Goal: Transaction & Acquisition: Purchase product/service

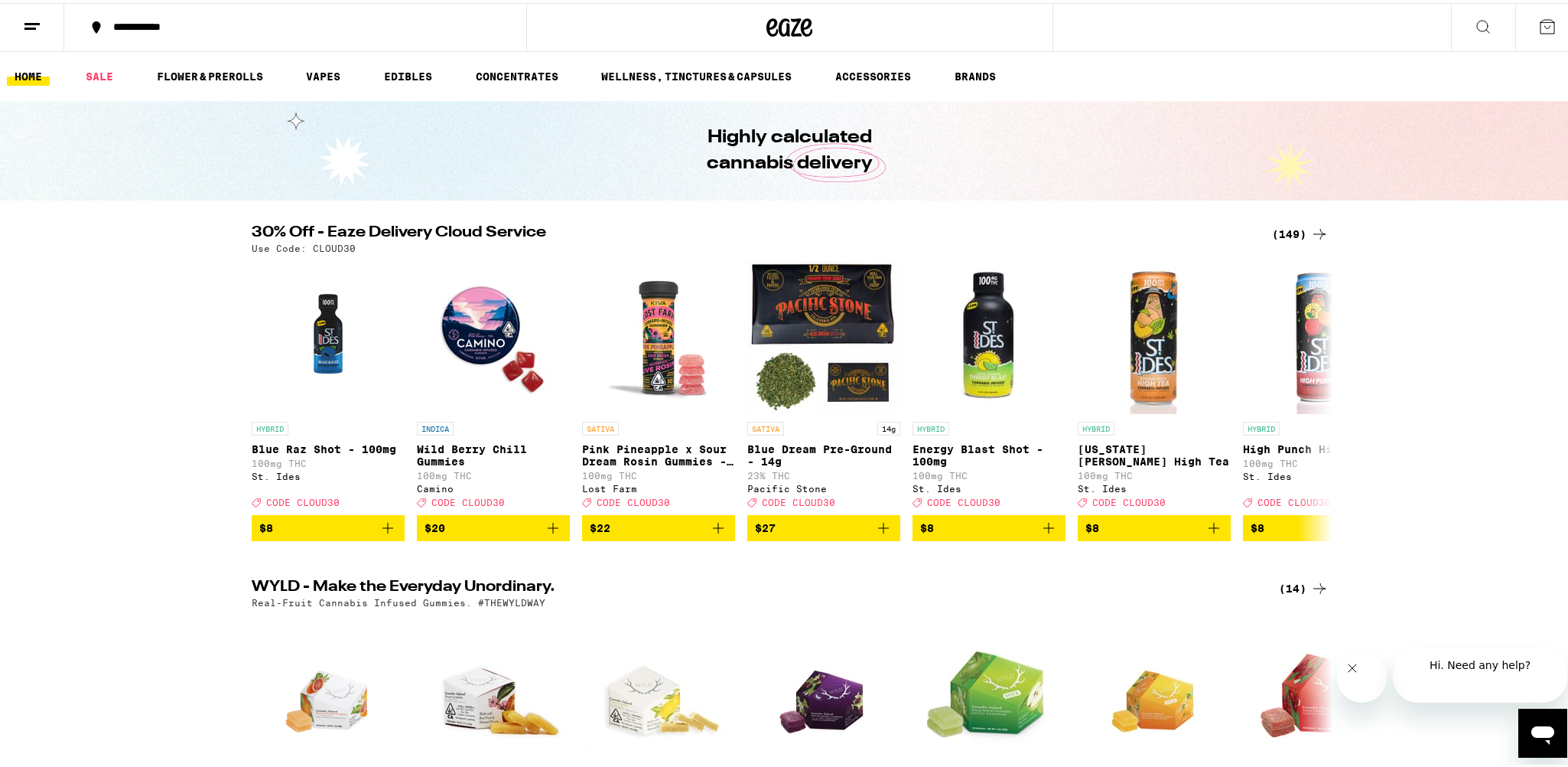
click at [1272, 226] on div "(149)" at bounding box center [1301, 230] width 56 height 19
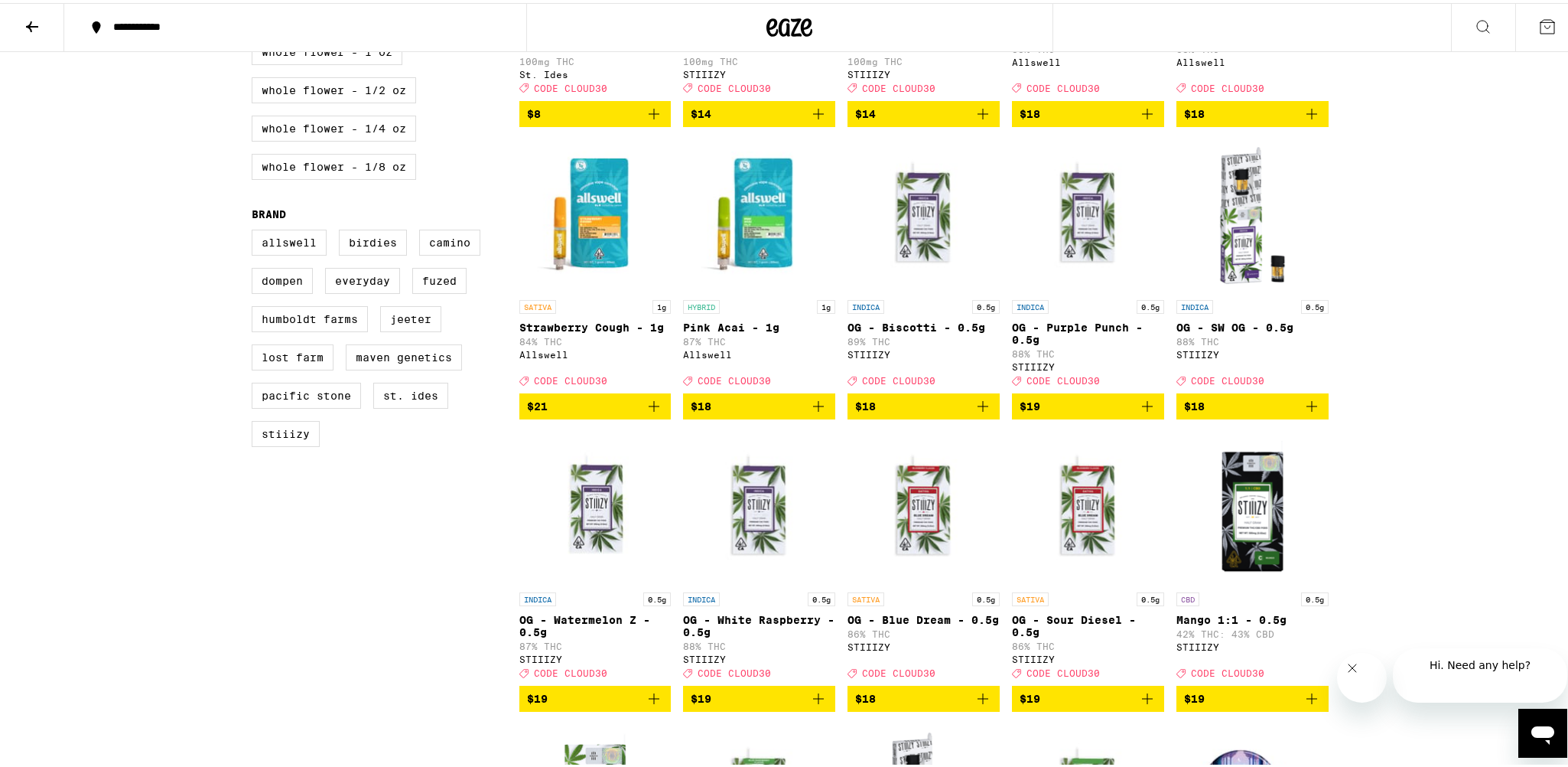
scroll to position [995, 0]
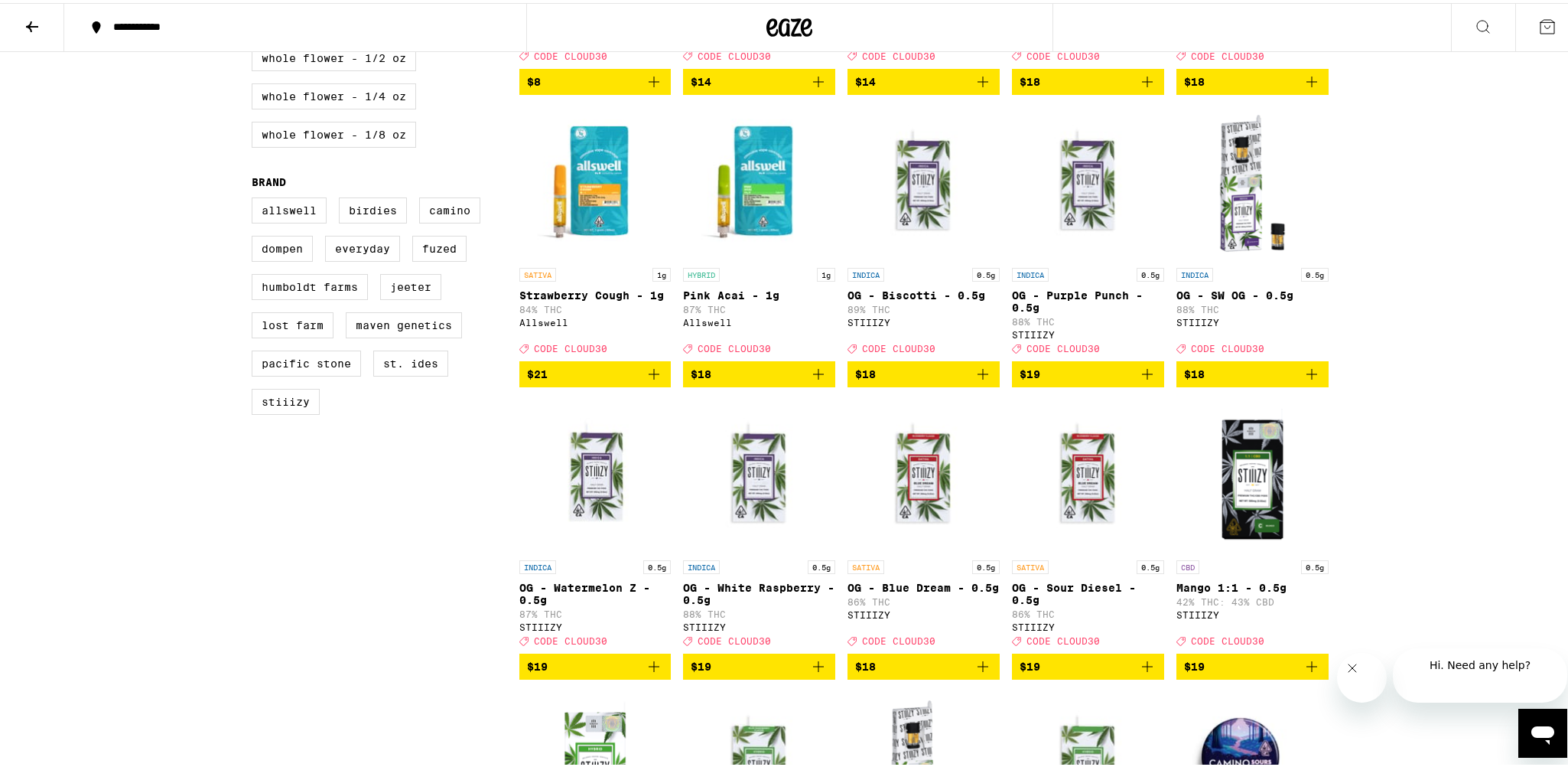
click at [813, 376] on icon "Add to bag" at bounding box center [818, 371] width 11 height 11
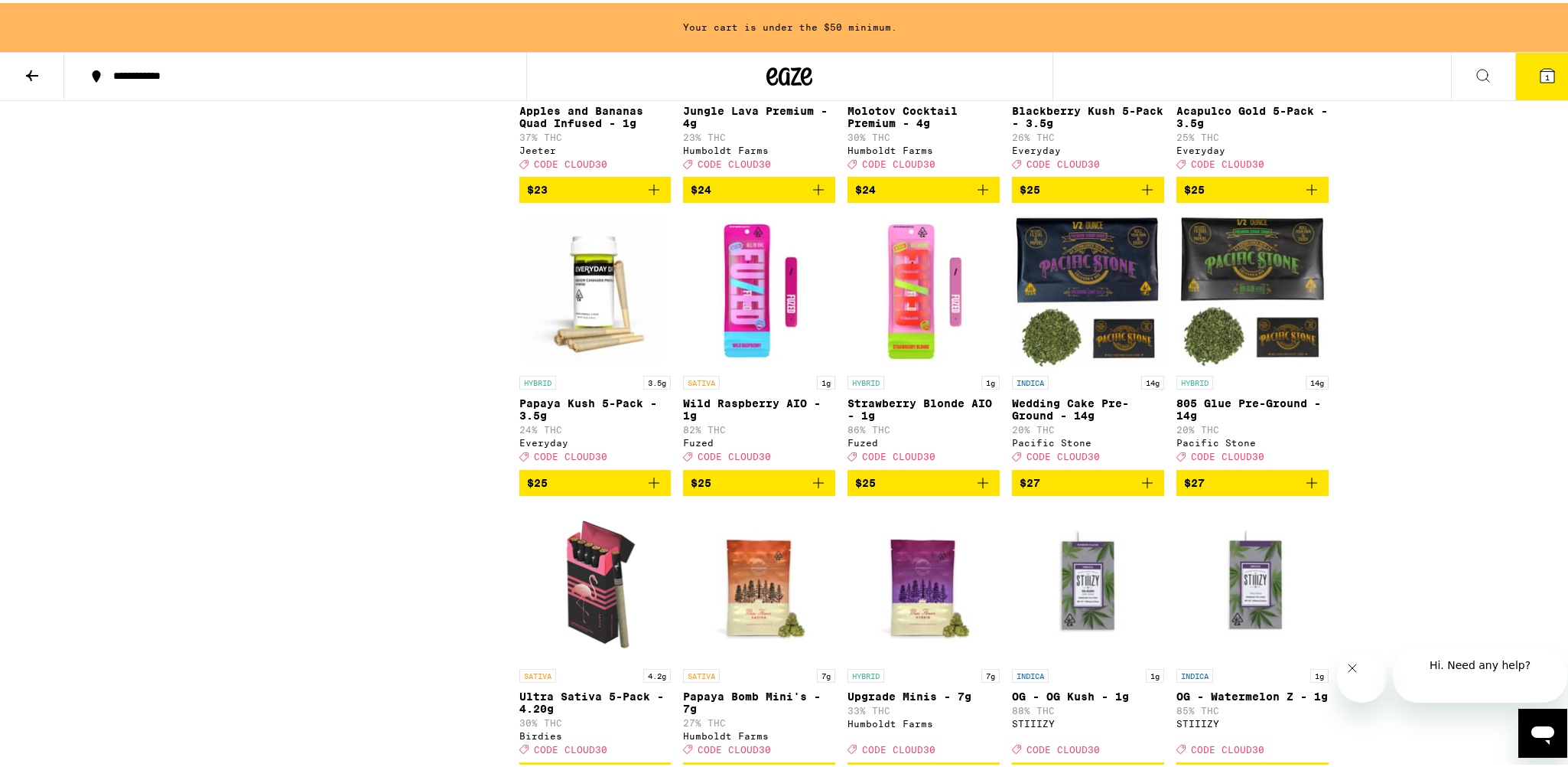
scroll to position [4103, 0]
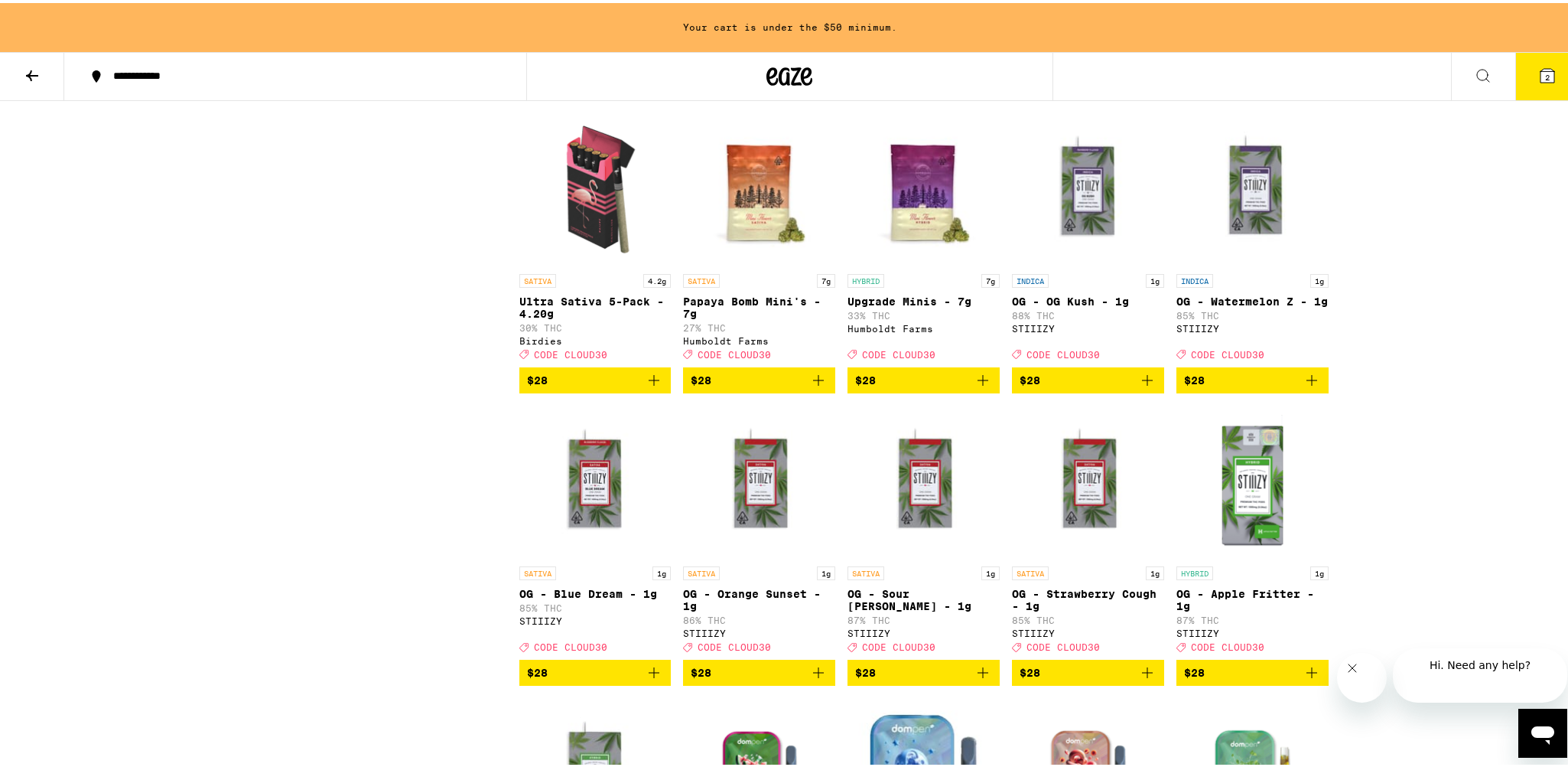
scroll to position [4333, 0]
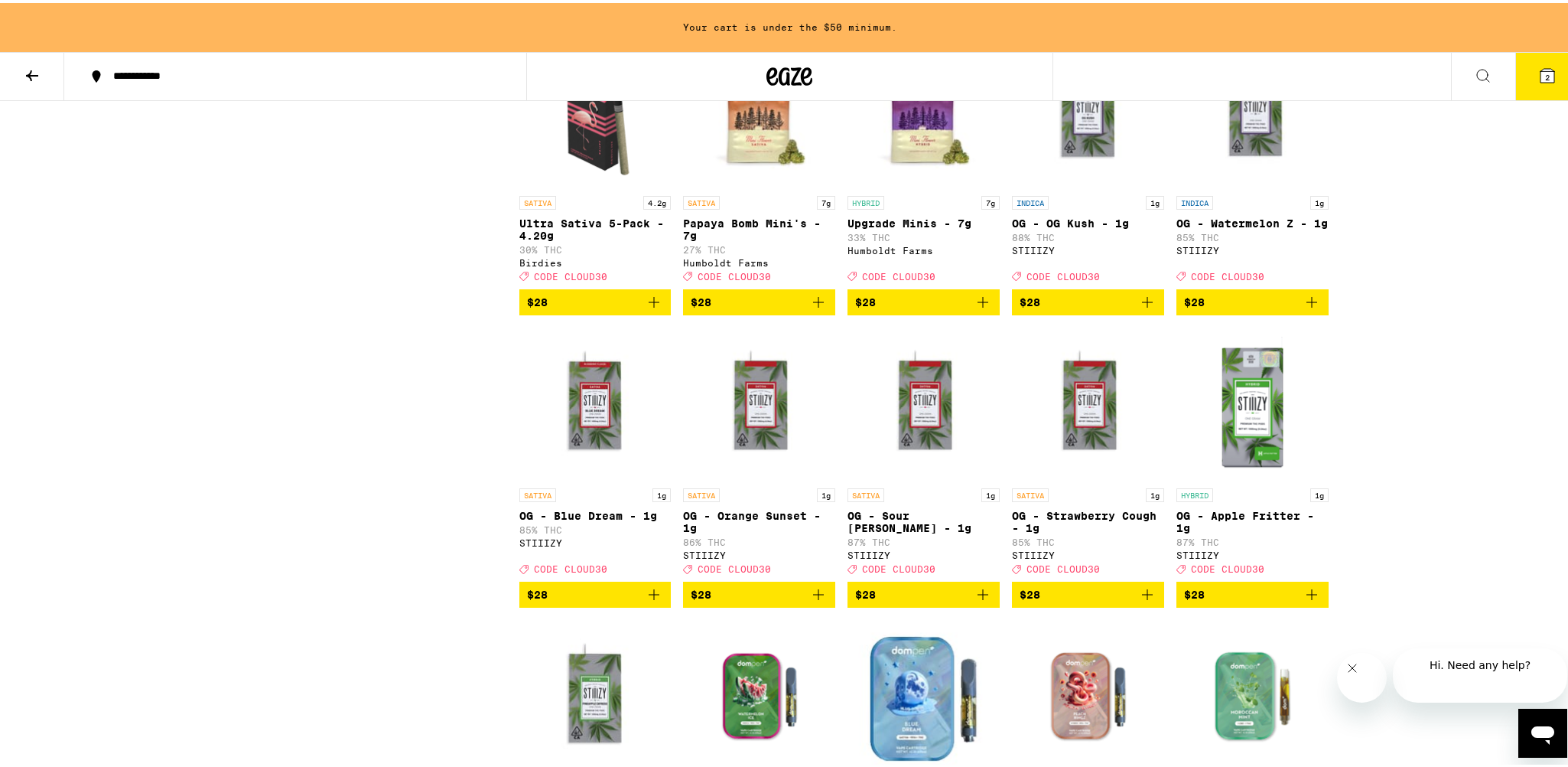
click at [649, 16] on icon "Add to bag" at bounding box center [654, 6] width 19 height 19
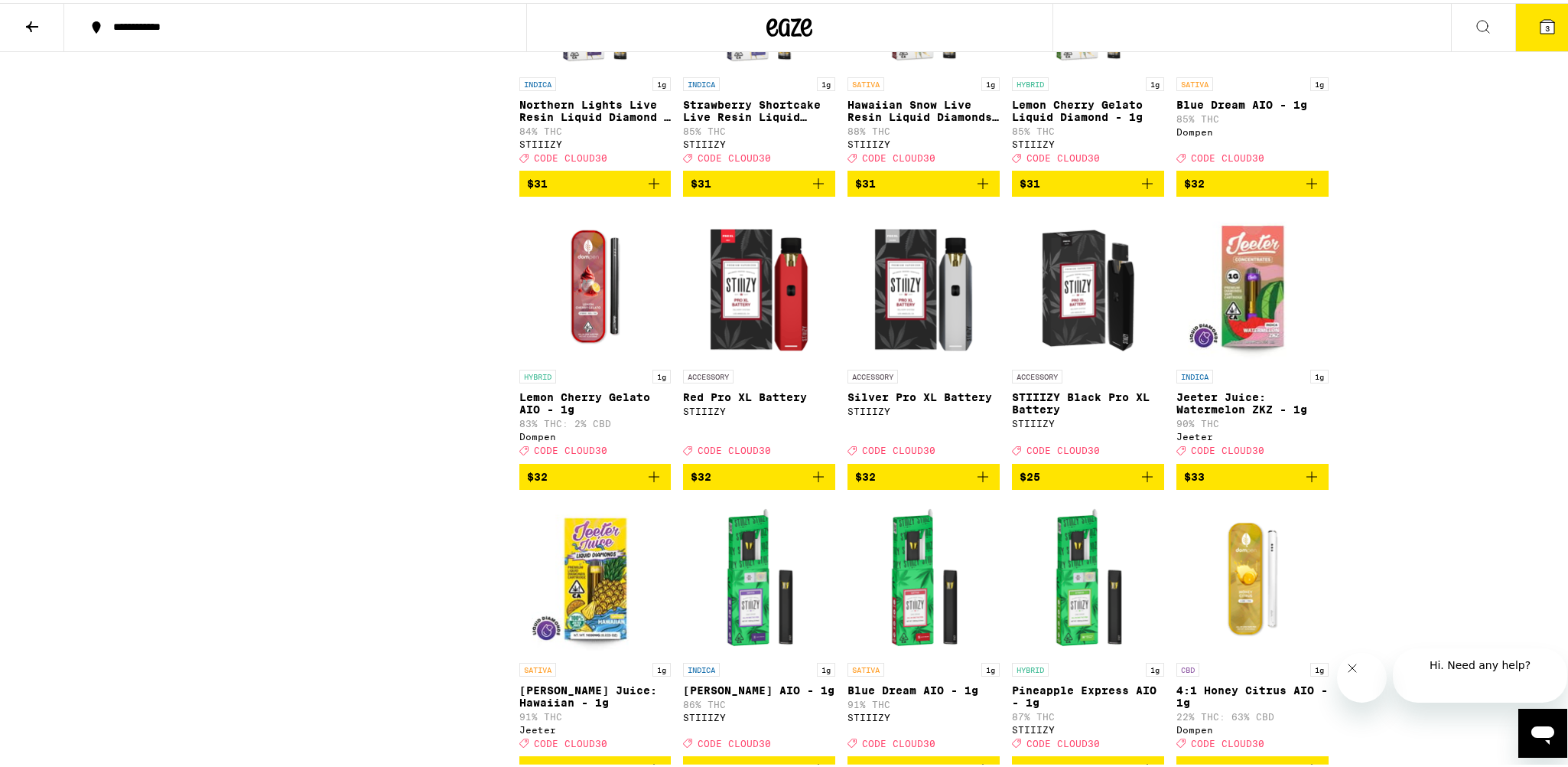
scroll to position [5737, 0]
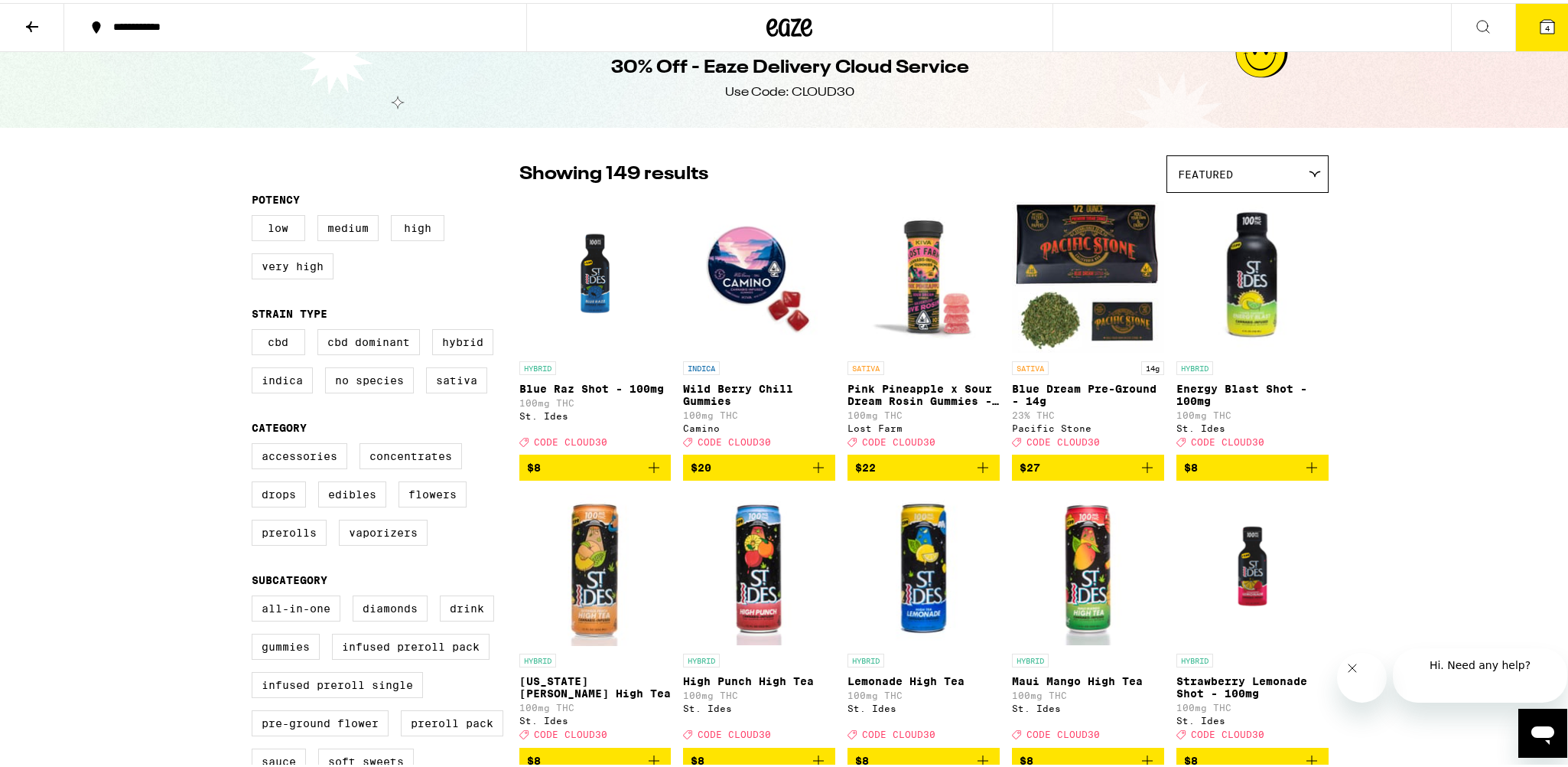
scroll to position [0, 0]
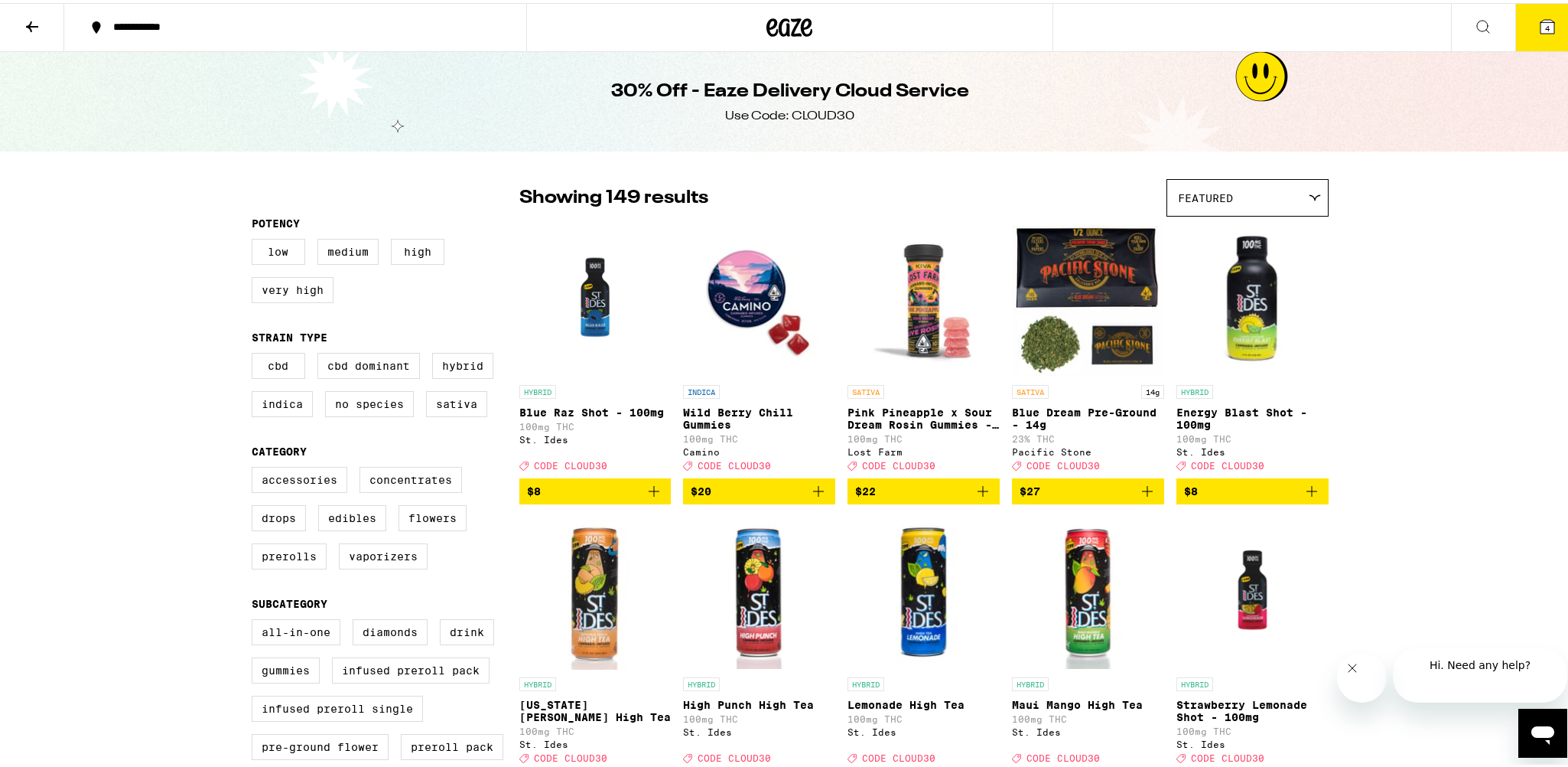
click at [1559, 6] on button "4" at bounding box center [1547, 25] width 64 height 48
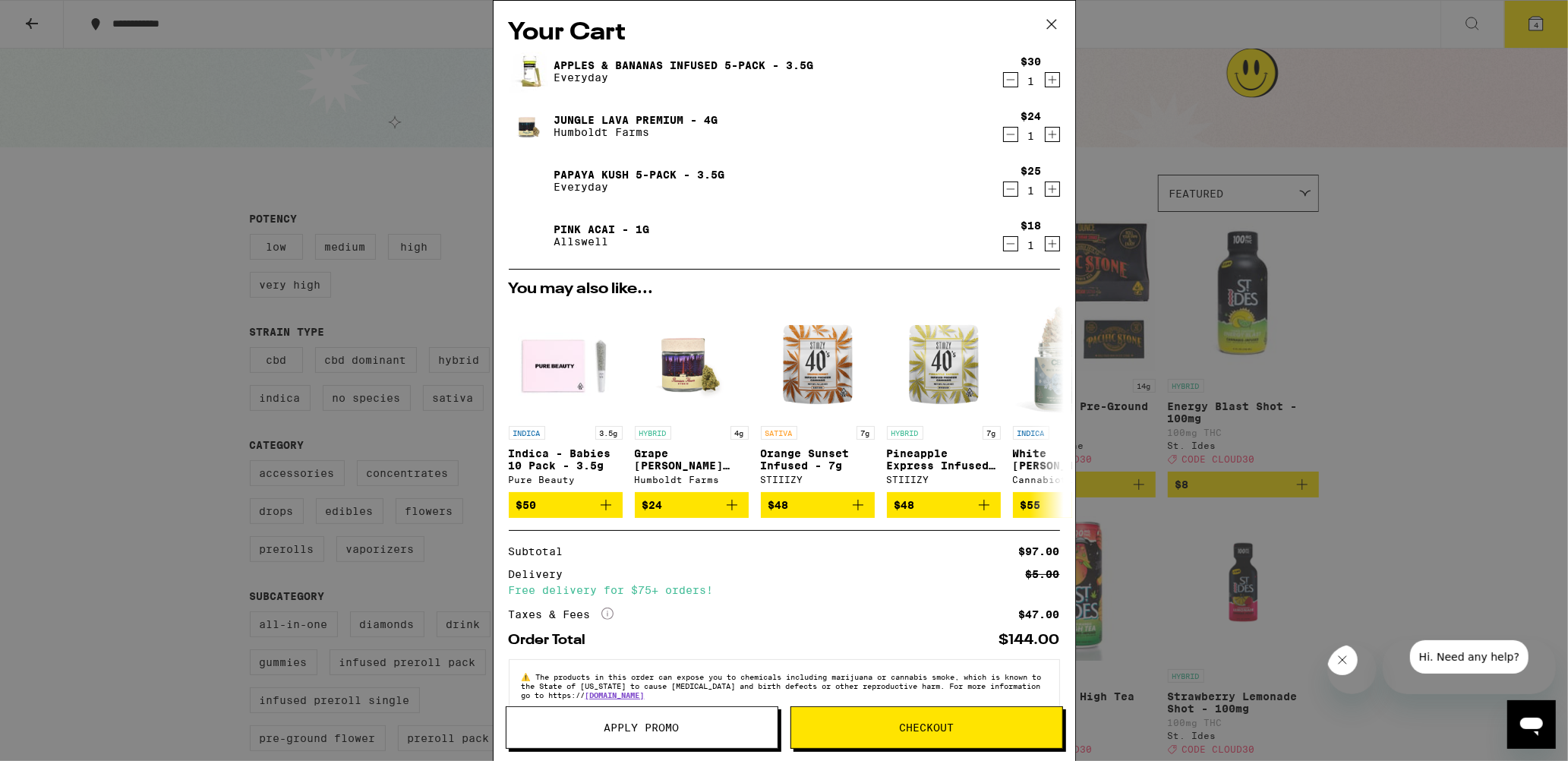
drag, startPoint x: 685, startPoint y: 727, endPoint x: 676, endPoint y: 727, distance: 9.0
click at [680, 727] on span "Apply Promo" at bounding box center [642, 727] width 75 height 11
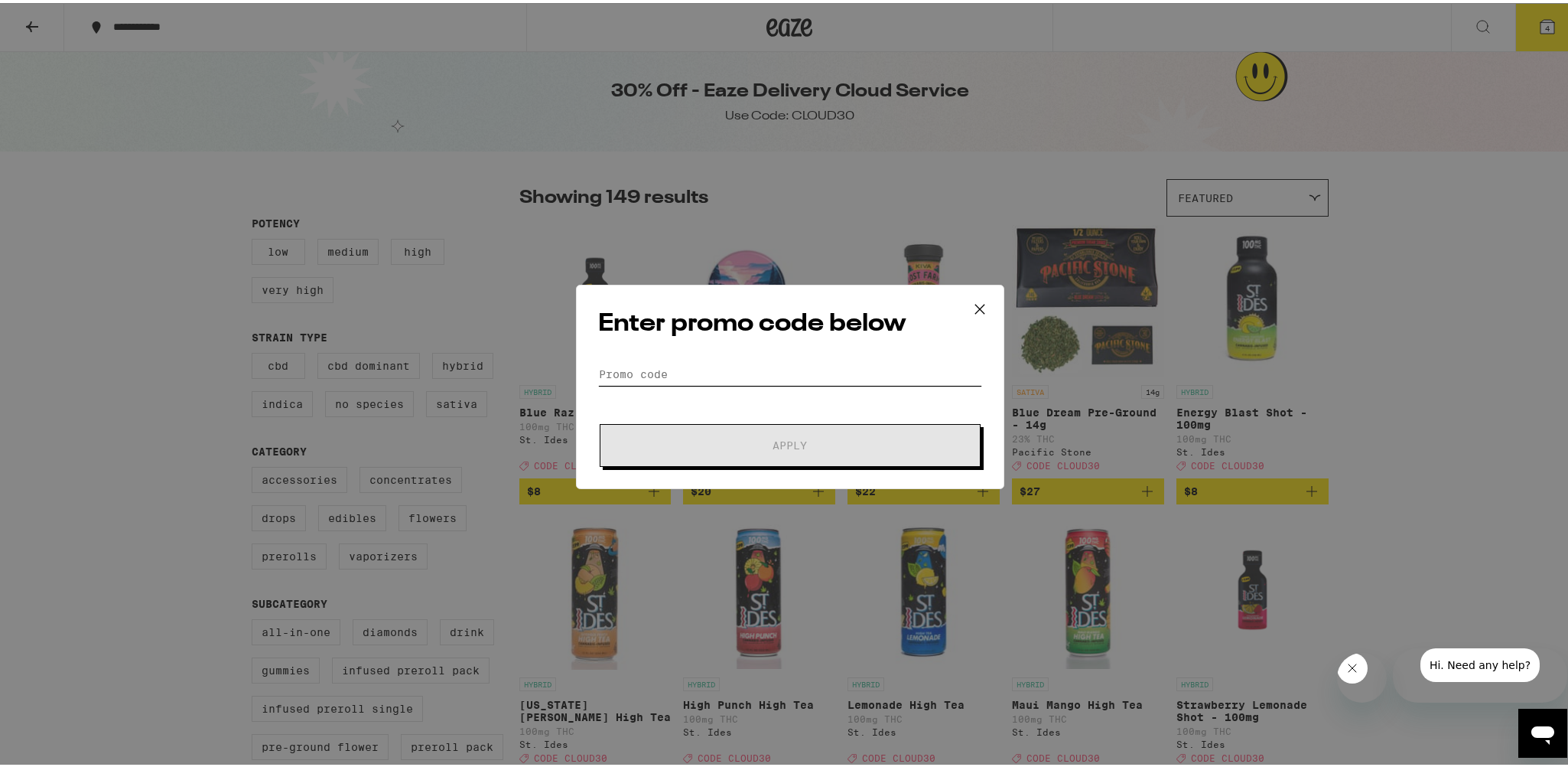
click at [684, 359] on input "Promo Code" at bounding box center [790, 371] width 384 height 23
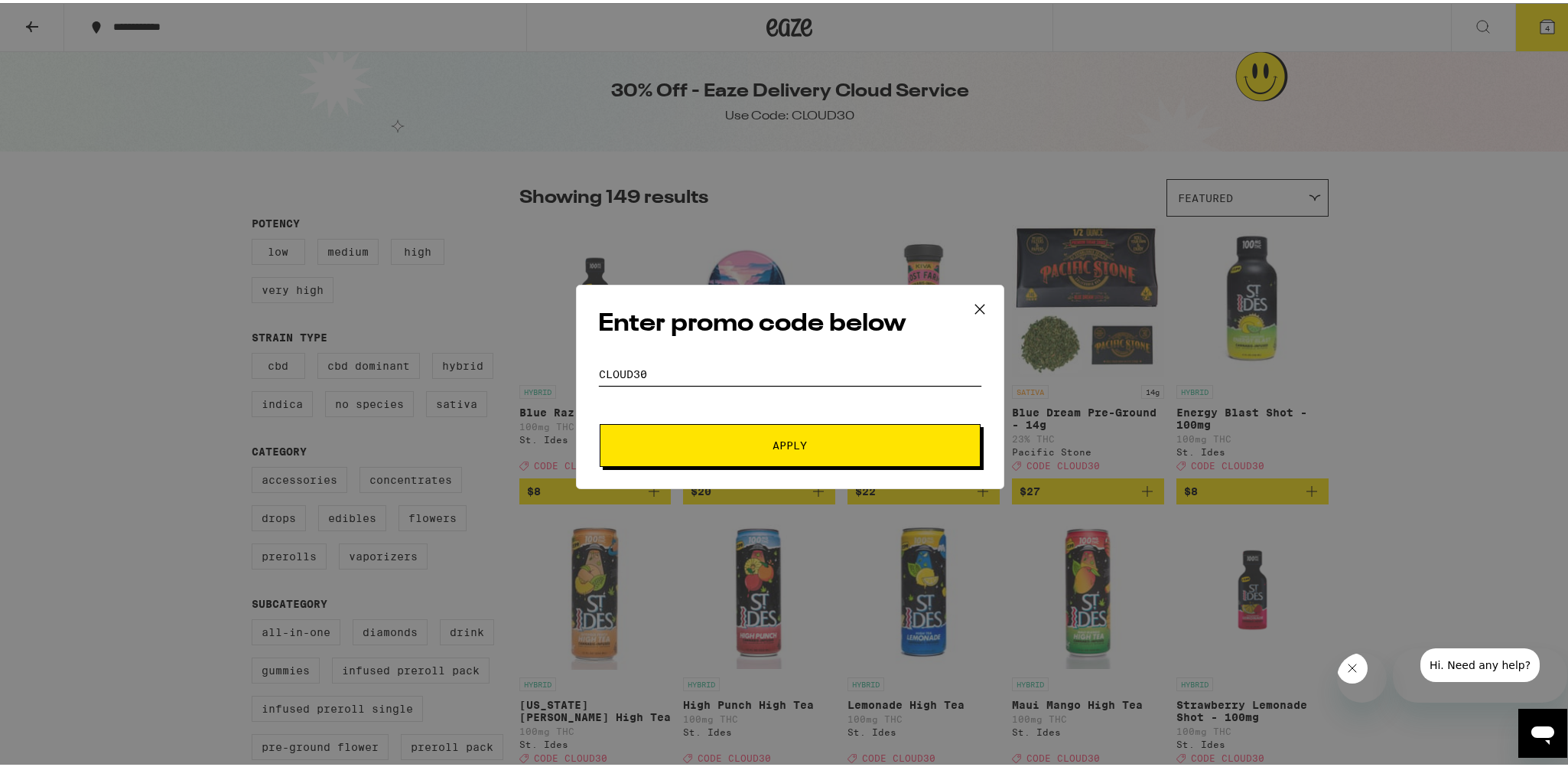
type input "cloud30"
click at [600, 421] on button "Apply" at bounding box center [791, 442] width 381 height 43
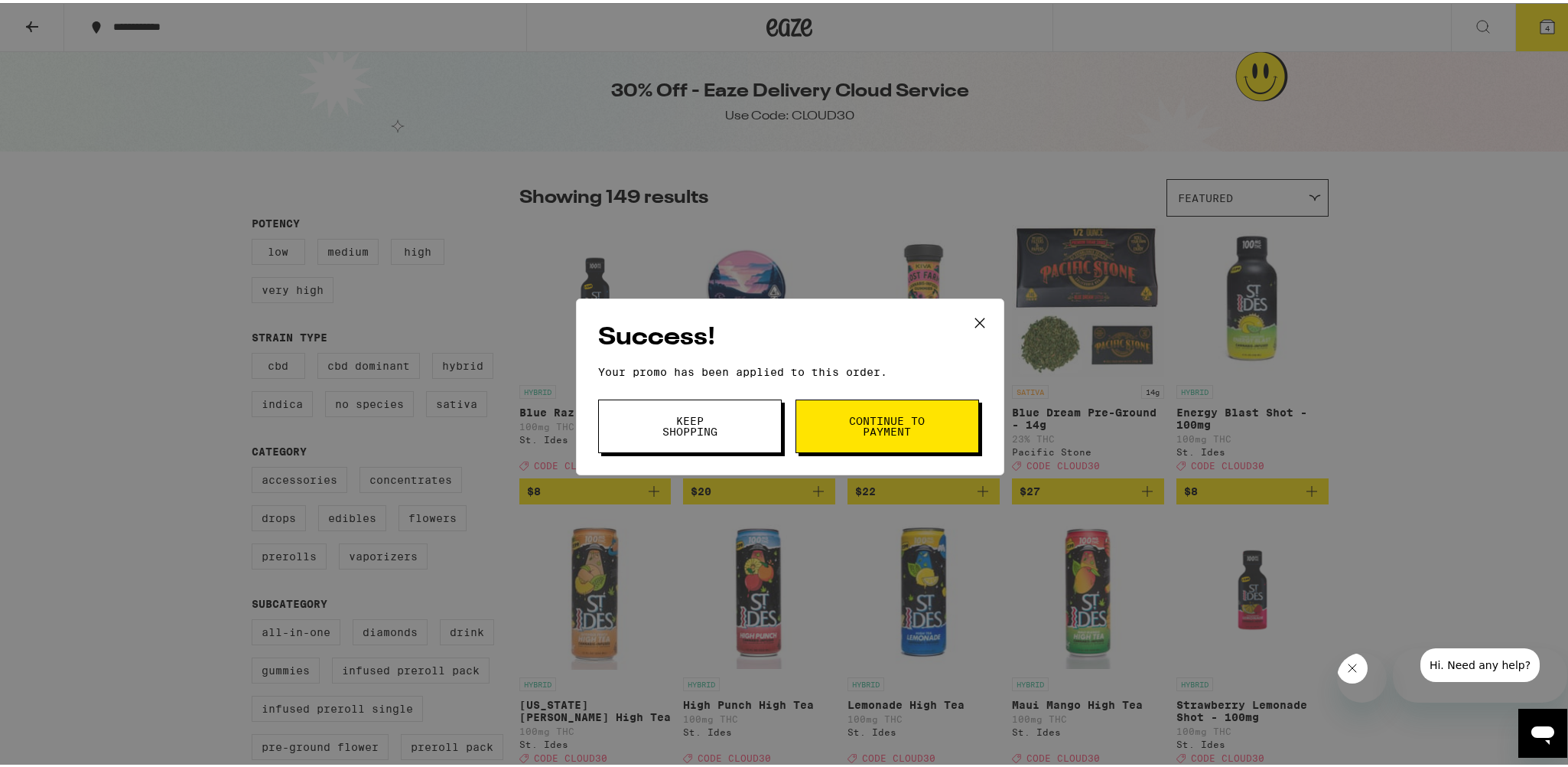
click at [876, 412] on span "Continue to payment" at bounding box center [887, 423] width 78 height 21
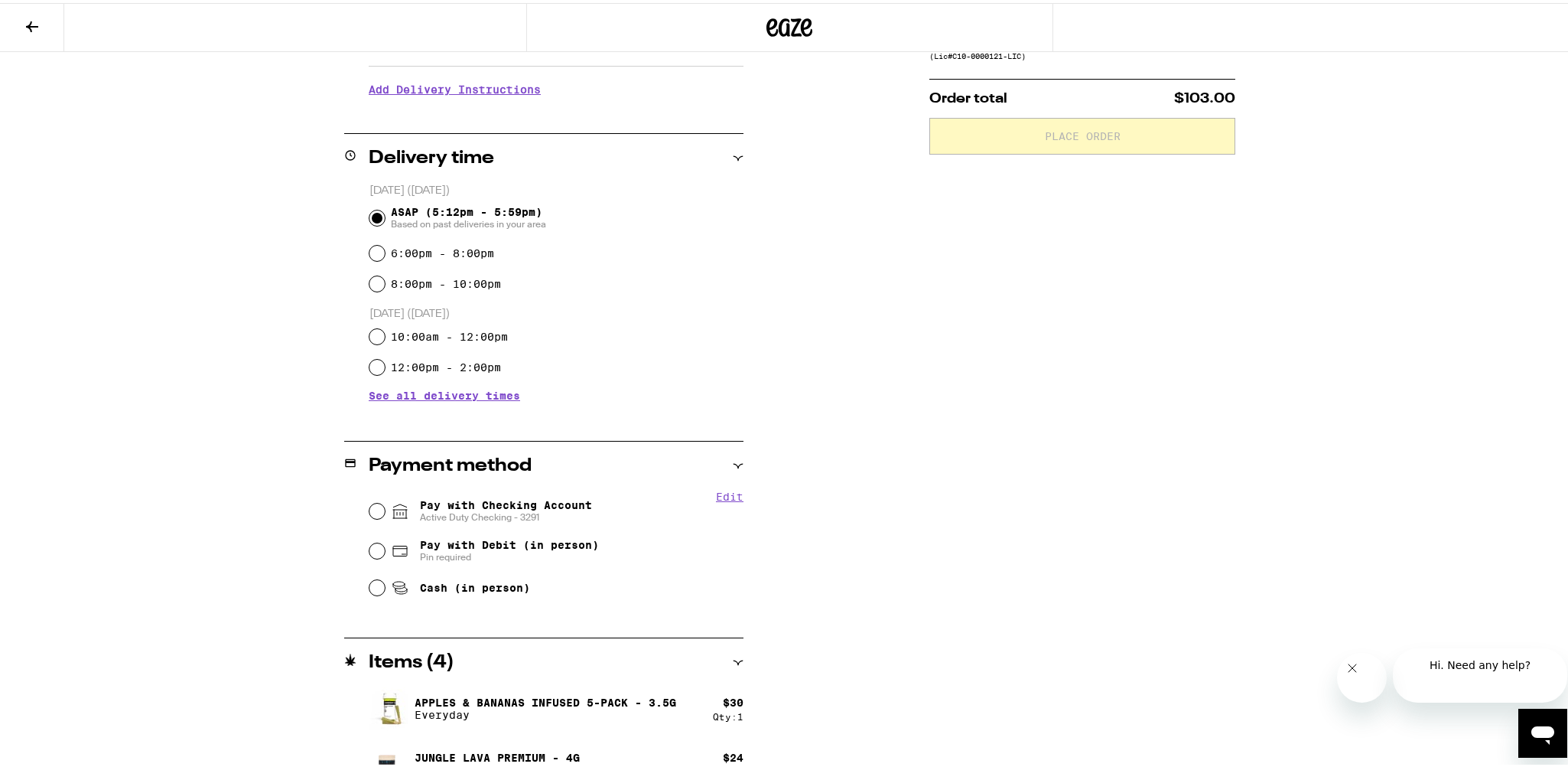
scroll to position [452, 0]
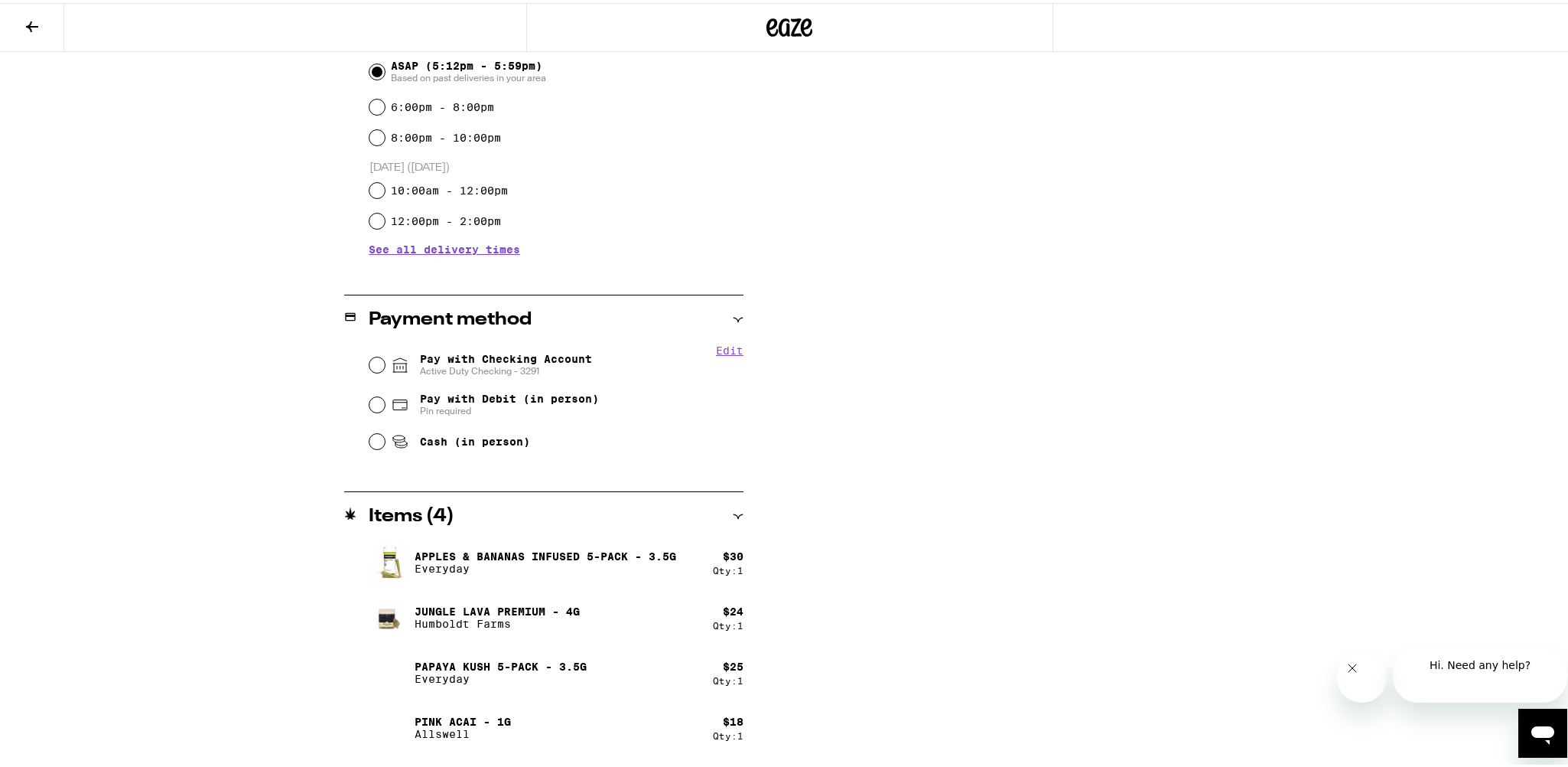
click at [562, 361] on span "Pay with Checking Account Active Duty Checking - 3291" at bounding box center [506, 362] width 172 height 25
click at [385, 361] on input "Pay with Checking Account Active Duty Checking - 3291" at bounding box center [377, 361] width 15 height 15
radio input "true"
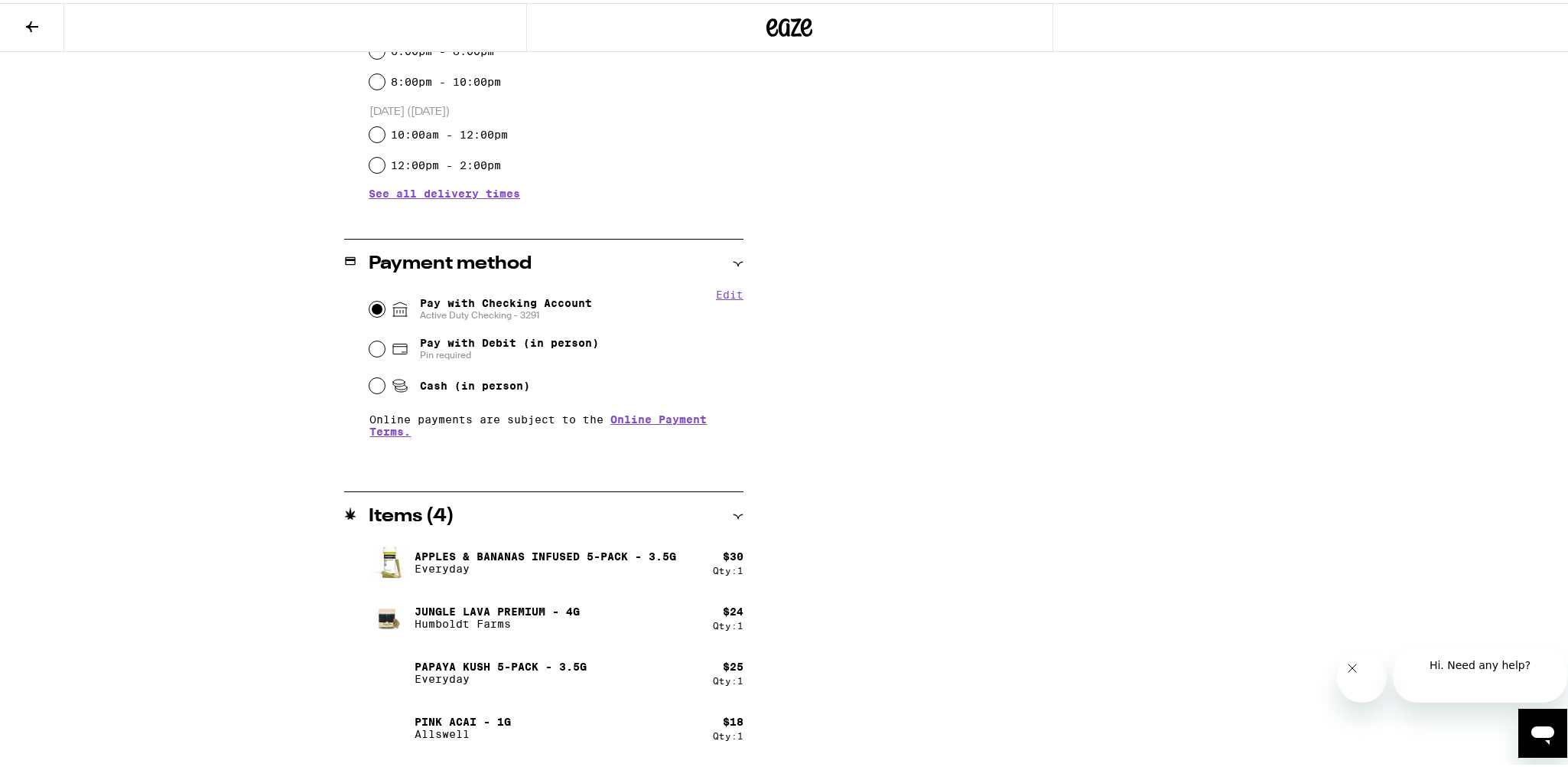
scroll to position [49, 0]
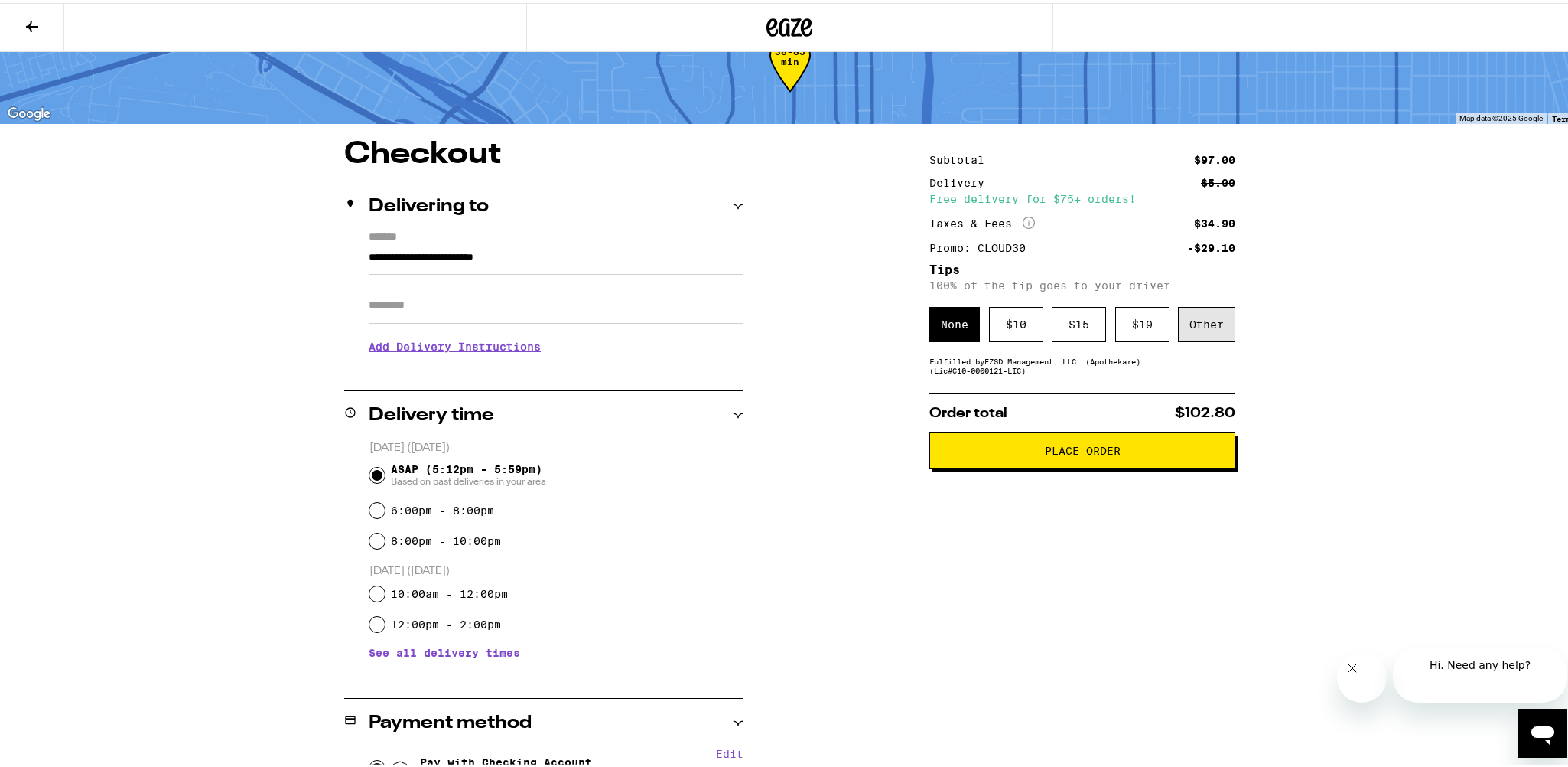
click at [1201, 339] on div "Other" at bounding box center [1206, 321] width 57 height 35
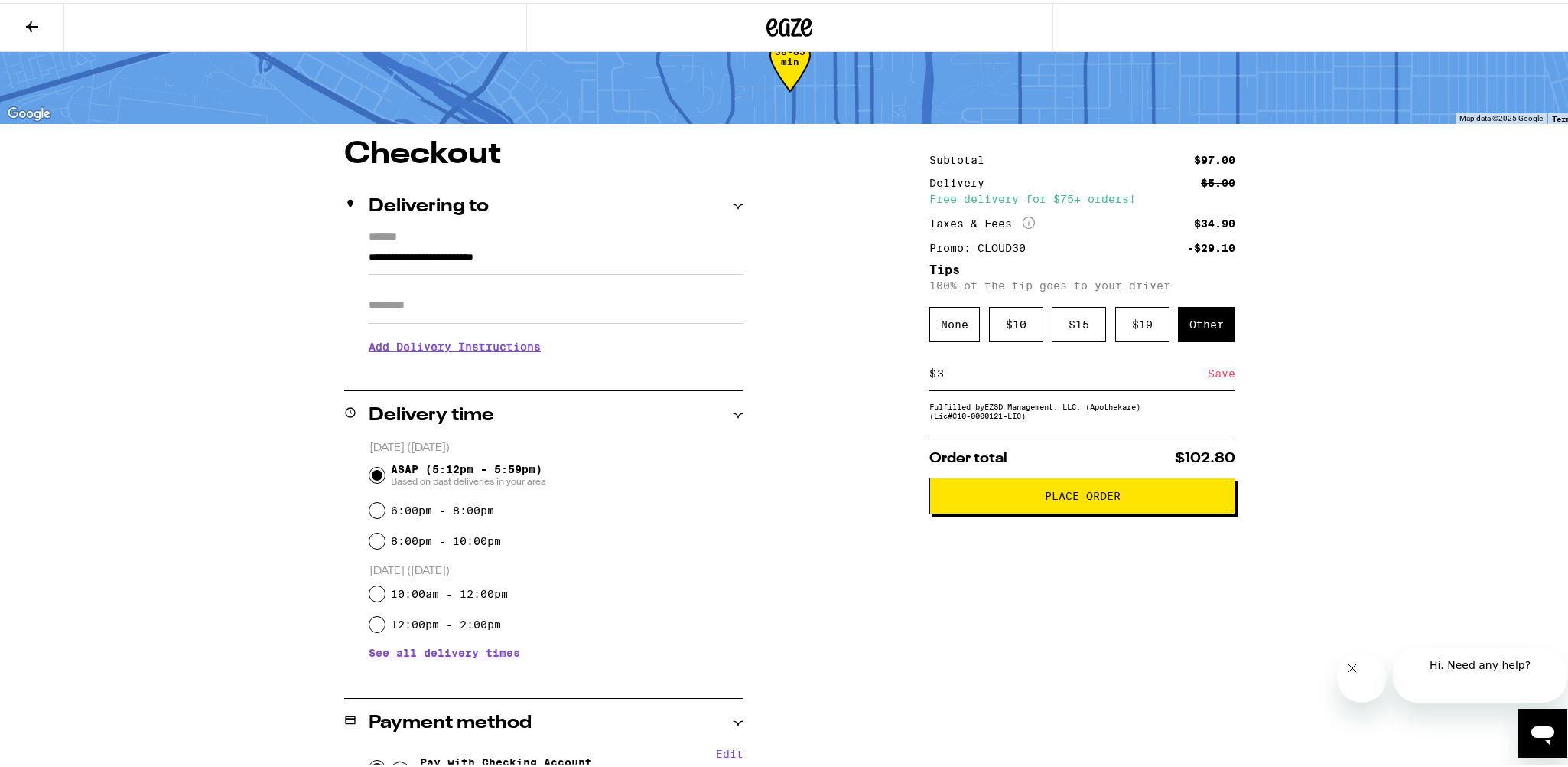
type input "3"
click at [1129, 511] on button "Place Order" at bounding box center [1082, 493] width 306 height 37
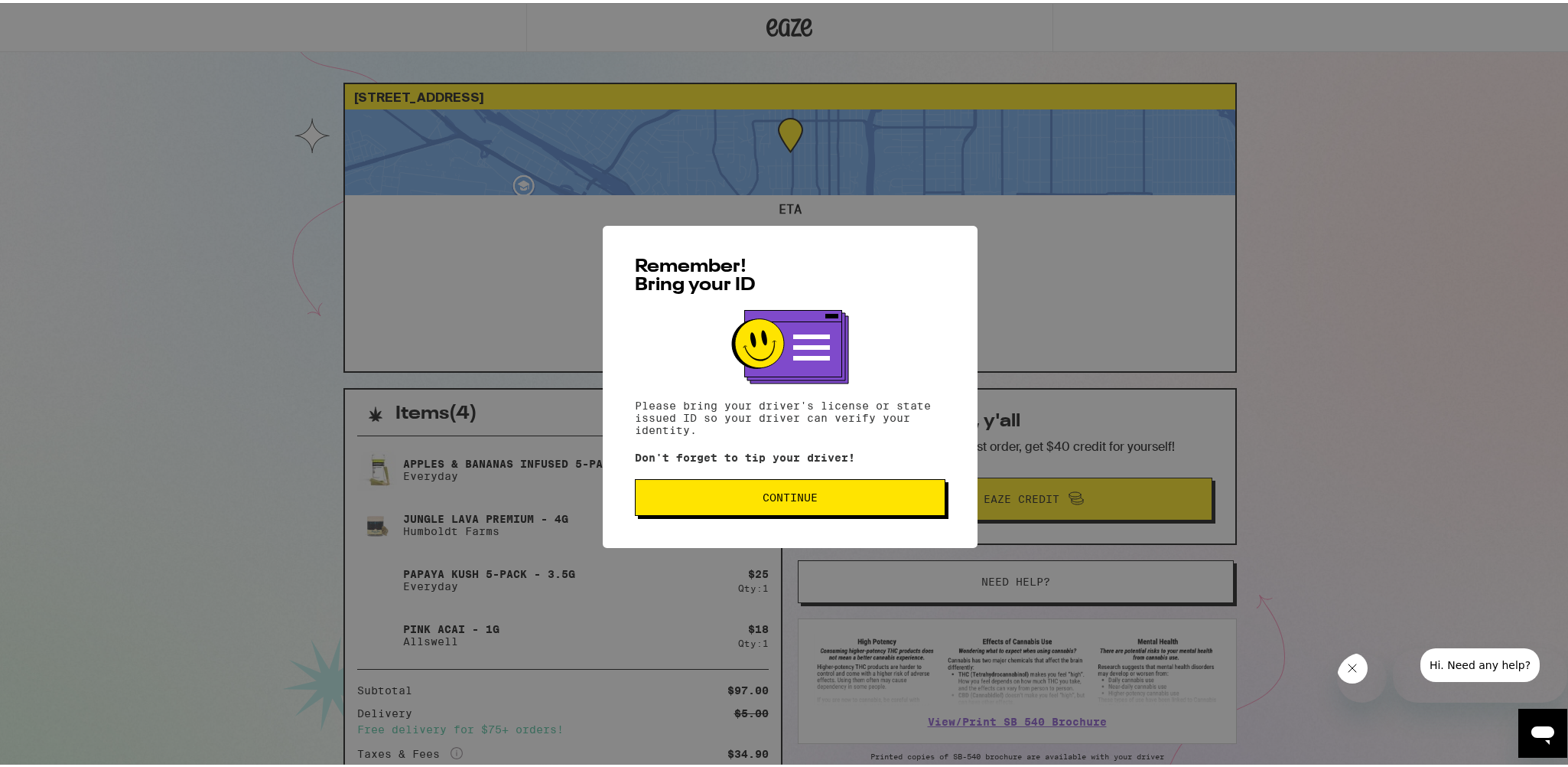
click at [802, 500] on span "Continue" at bounding box center [790, 494] width 55 height 11
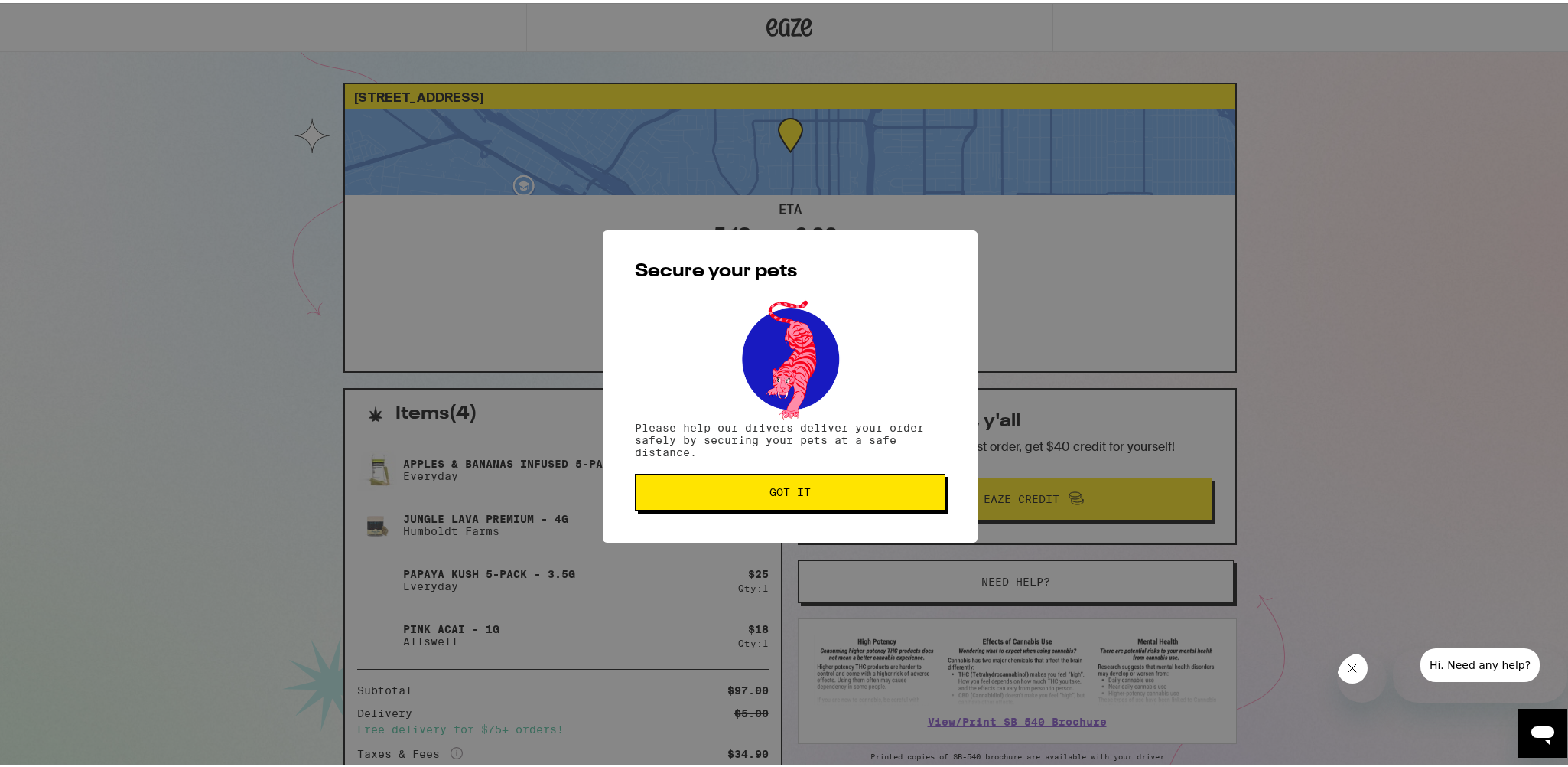
click at [802, 494] on span "Got it" at bounding box center [790, 489] width 41 height 11
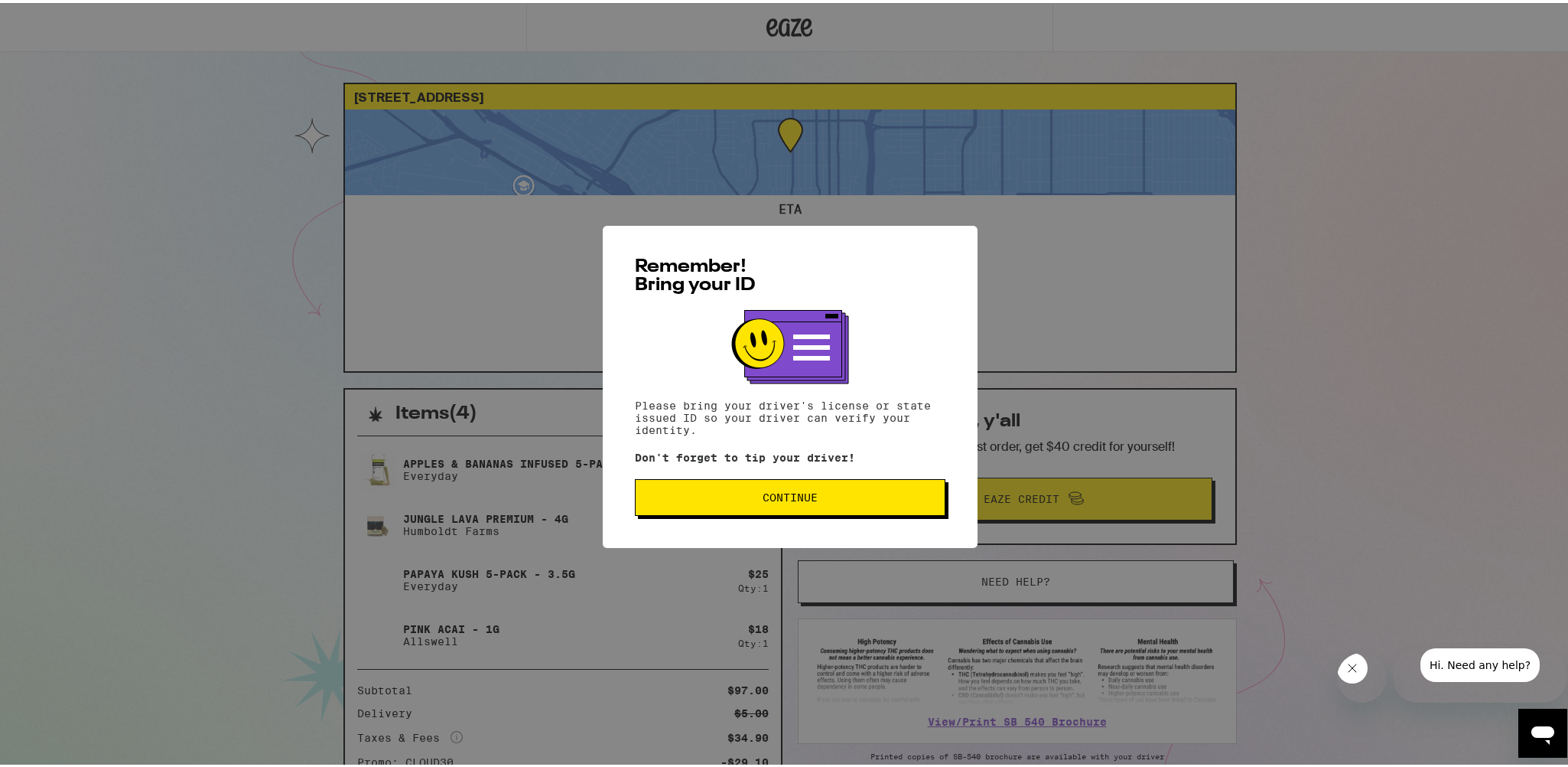
click at [773, 497] on span "Continue" at bounding box center [790, 494] width 55 height 11
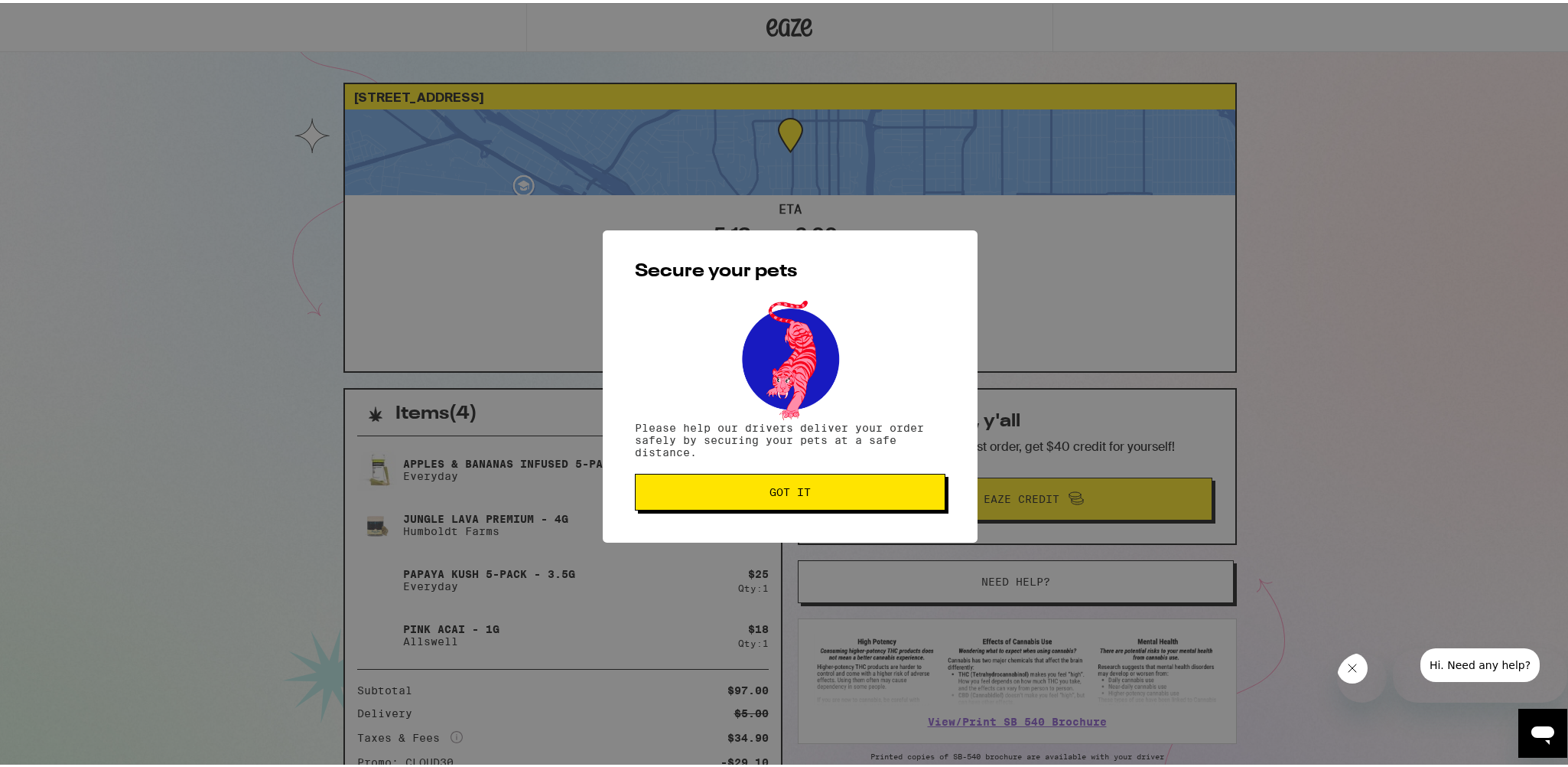
click at [792, 494] on span "Got it" at bounding box center [790, 489] width 41 height 11
